Goal: Task Accomplishment & Management: Manage account settings

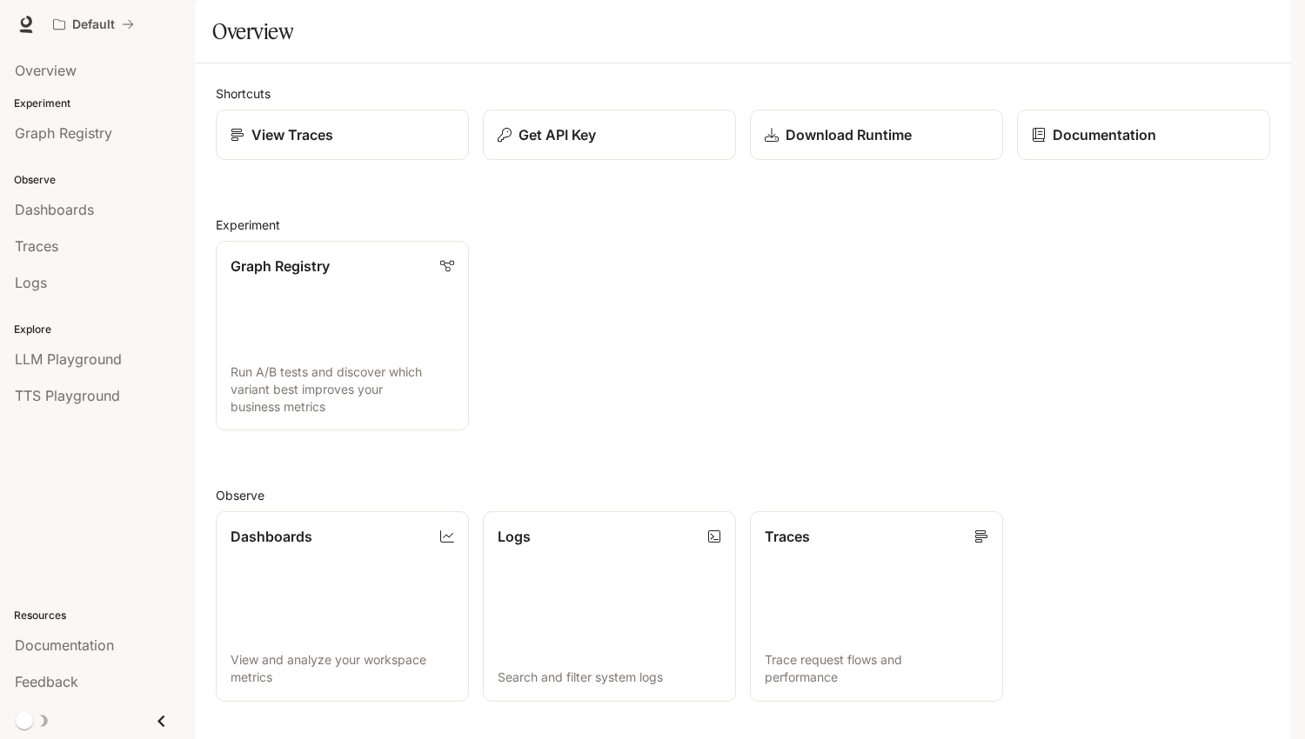
click at [1270, 19] on icon "button" at bounding box center [1267, 24] width 14 height 14
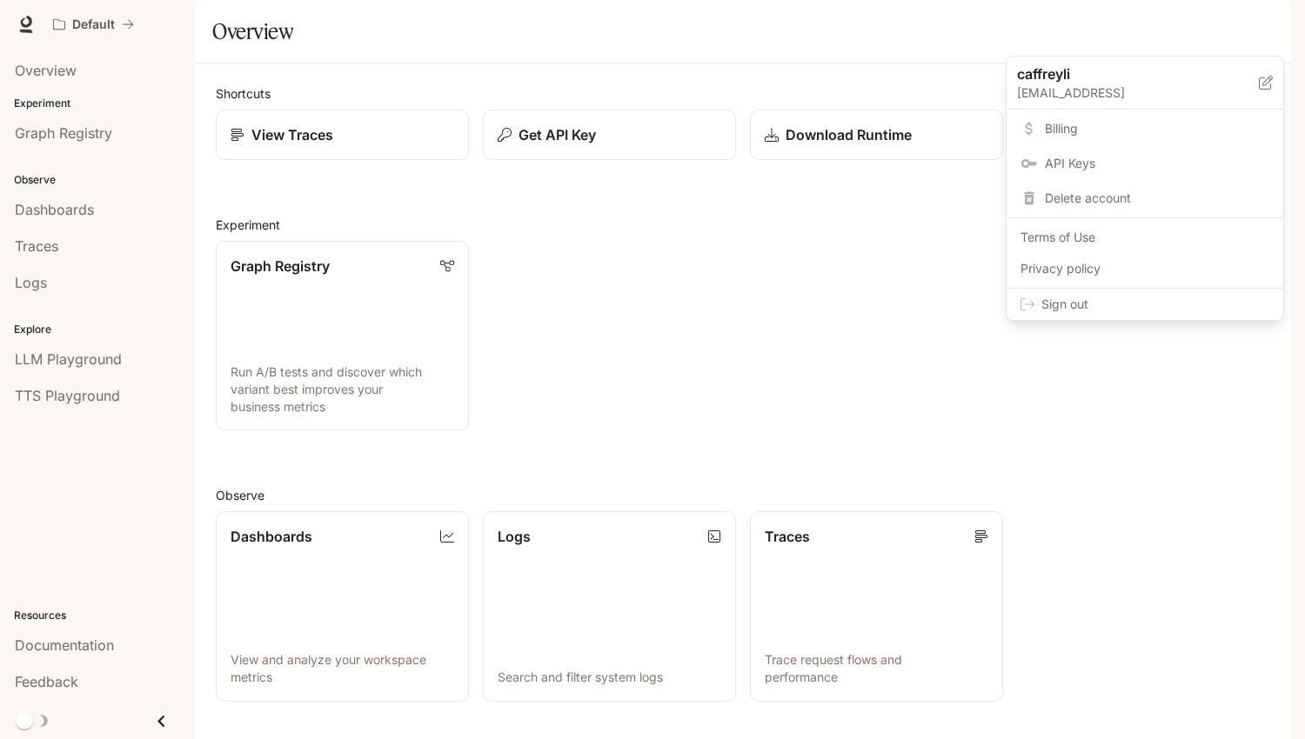
click at [1070, 129] on span "Billing" at bounding box center [1157, 128] width 224 height 17
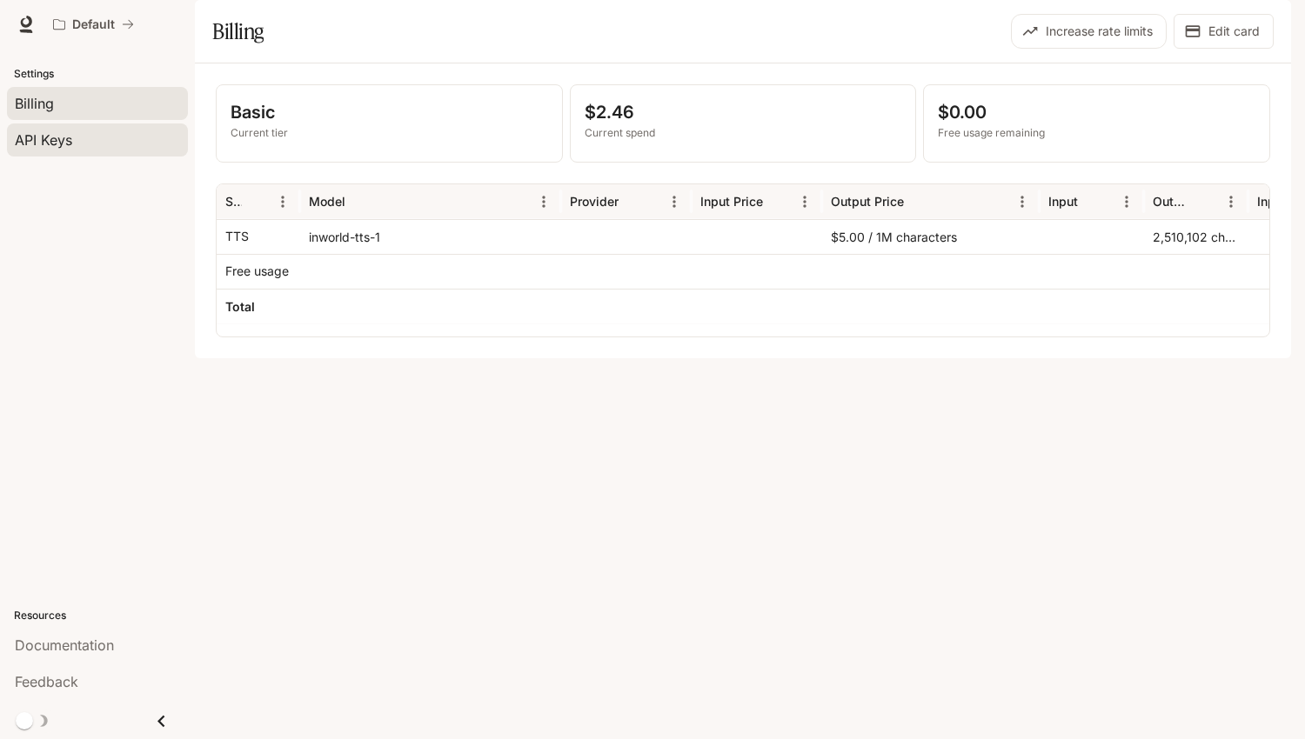
click at [64, 154] on link "API Keys" at bounding box center [97, 140] width 181 height 33
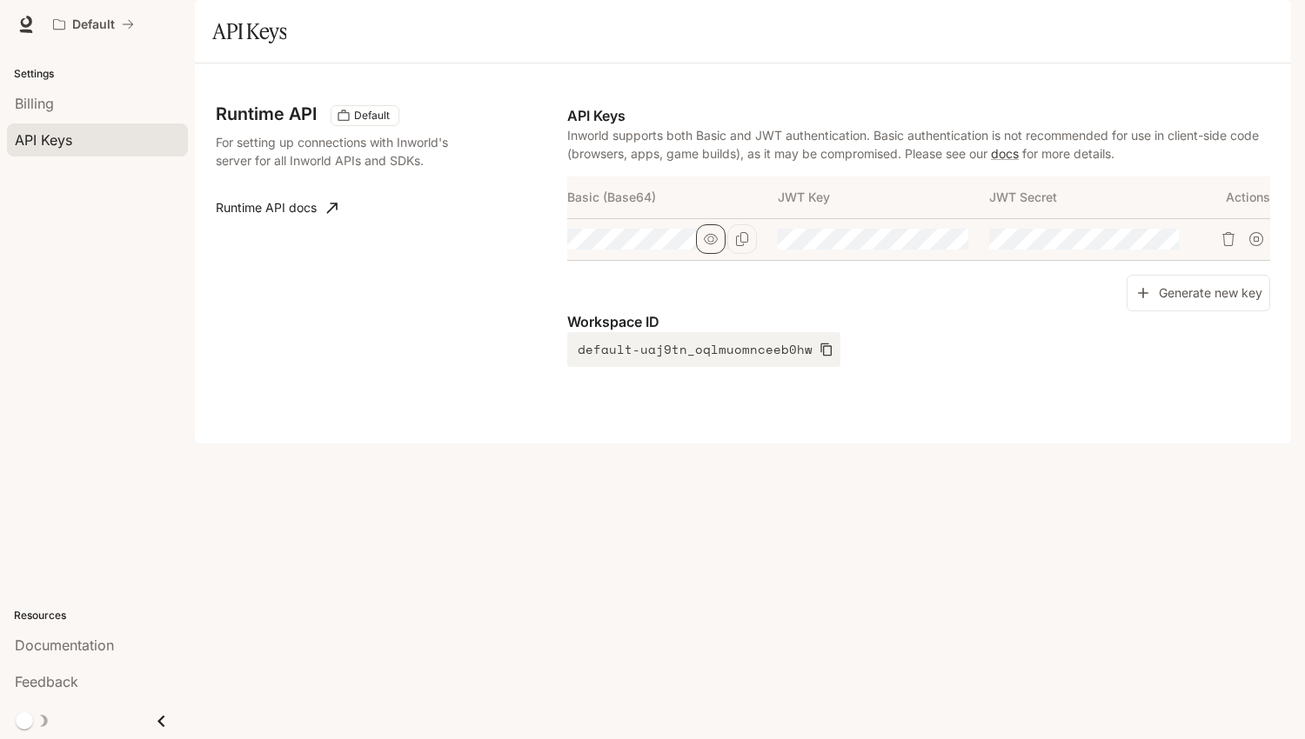
click at [706, 246] on icon "button" at bounding box center [711, 239] width 14 height 14
click at [710, 246] on icon "button" at bounding box center [711, 239] width 14 height 14
click at [928, 246] on icon "button" at bounding box center [922, 239] width 14 height 14
click at [921, 245] on icon "button" at bounding box center [922, 239] width 14 height 11
click at [1142, 254] on button "button" at bounding box center [1133, 239] width 30 height 30
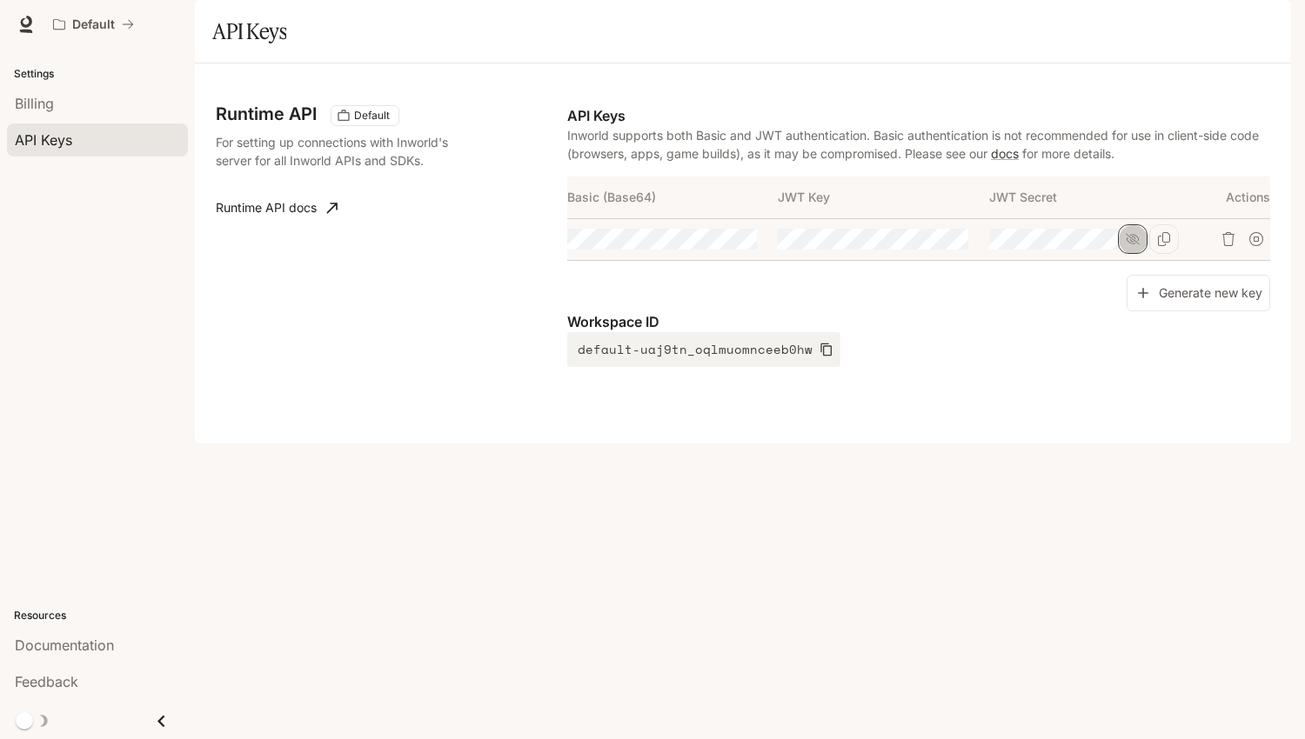
click at [1139, 246] on icon "button" at bounding box center [1133, 239] width 14 height 14
